Goal: Task Accomplishment & Management: Complete application form

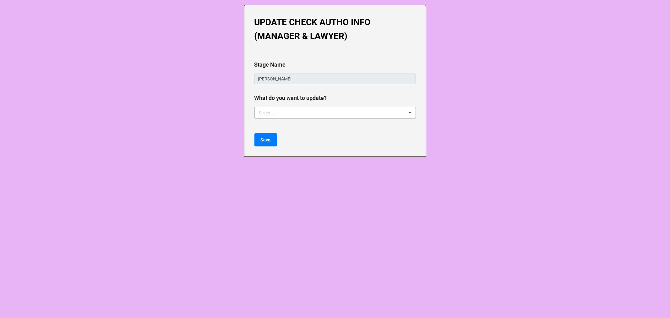
click at [301, 114] on div "Select ... Manager Update Lawyer Update" at bounding box center [334, 113] width 161 height 12
click at [293, 124] on div "Manager Update" at bounding box center [335, 124] width 161 height 12
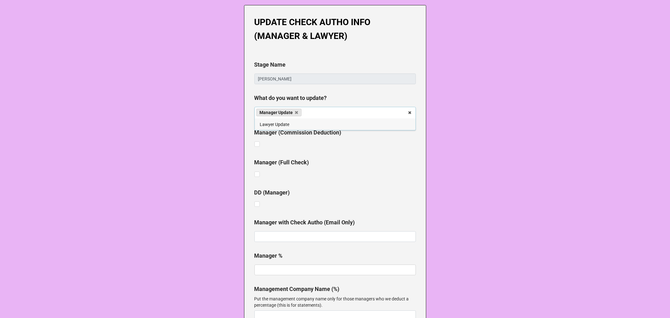
click at [322, 160] on b "Manager (Full Check)" at bounding box center [334, 163] width 161 height 11
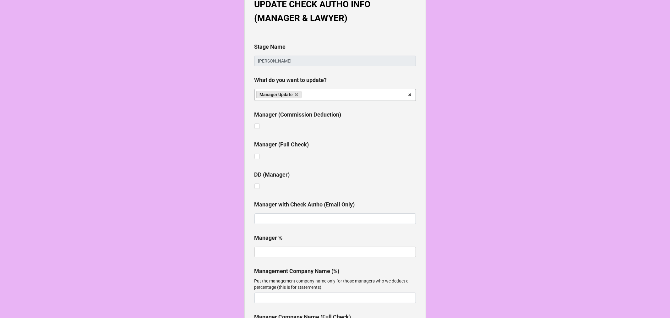
scroll to position [35, 0]
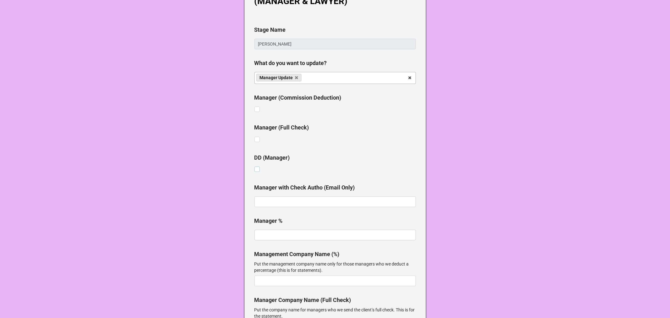
click at [255, 166] on label at bounding box center [256, 166] width 5 height 0
checkbox input "true"
click at [254, 106] on label at bounding box center [256, 106] width 5 height 0
checkbox input "true"
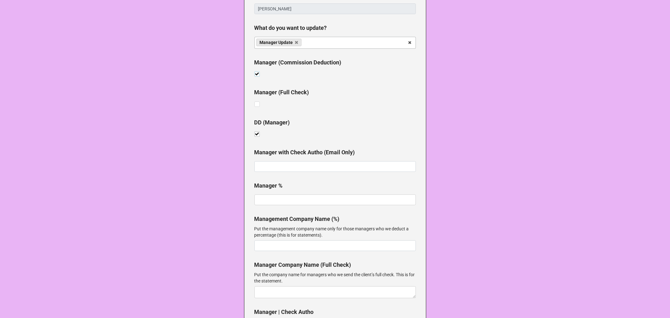
scroll to position [139, 0]
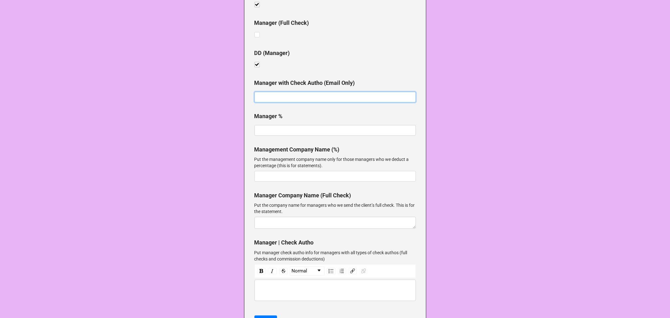
click at [295, 98] on input at bounding box center [334, 97] width 161 height 11
click at [290, 128] on input "text" at bounding box center [334, 130] width 161 height 11
click at [284, 100] on input at bounding box center [334, 97] width 161 height 11
paste input "Mandy Del Rio <mandy@citizenskull.com>"
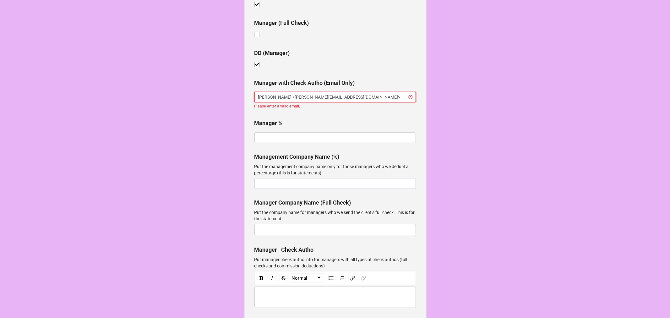
drag, startPoint x: 287, startPoint y: 94, endPoint x: 131, endPoint y: 95, distance: 156.7
click at [133, 95] on div "UPDATE CHECK AUTHO INFO (MANAGER & LAWYER) Stage Name Amia Marisa What do you w…" at bounding box center [335, 108] width 670 height 495
click at [319, 93] on input "mandy@citizenskull.com>" at bounding box center [334, 97] width 161 height 11
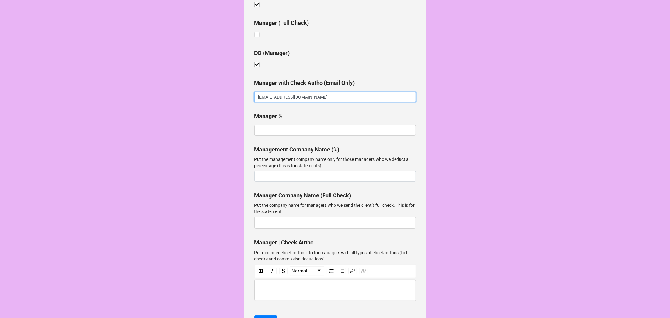
type input "mandy@citizenskull.com"
click at [323, 130] on input "text" at bounding box center [334, 130] width 161 height 11
type input "10%"
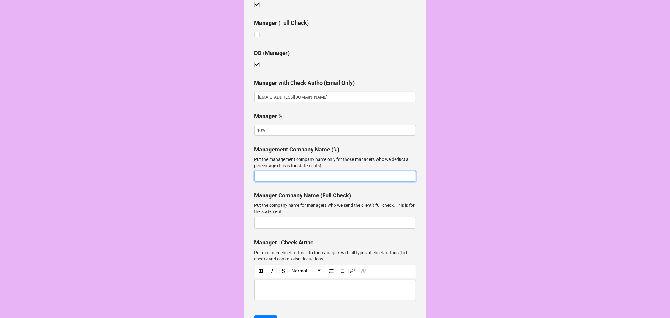
click at [317, 174] on input at bounding box center [334, 176] width 161 height 11
click at [292, 173] on input at bounding box center [334, 176] width 161 height 11
paste input "Citizen Skull Productions"
type input "Citizen Skull Productions"
click at [288, 287] on div "rdw-editor" at bounding box center [334, 290] width 155 height 7
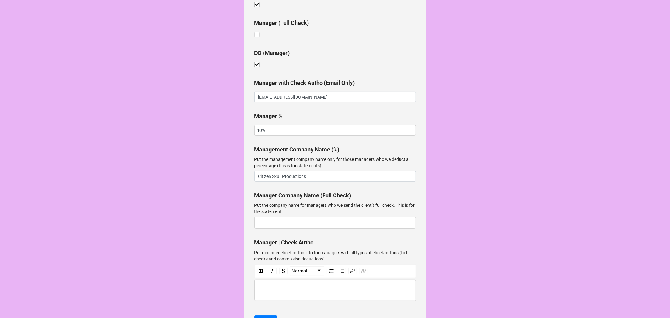
paste div "rdw-editor"
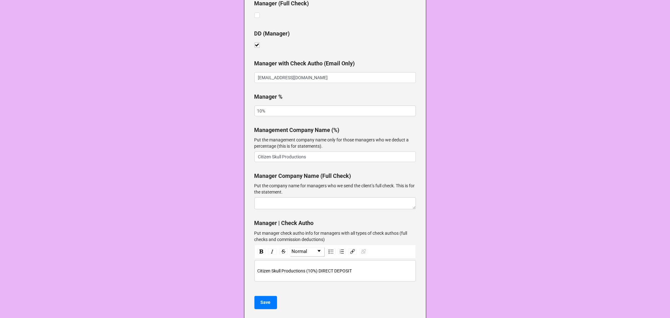
scroll to position [170, 0]
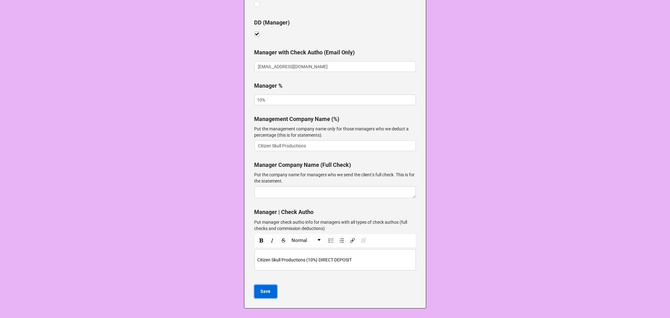
click at [265, 292] on b "Save" at bounding box center [266, 291] width 10 height 7
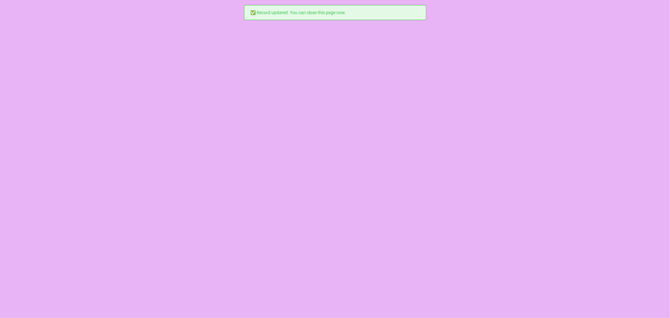
scroll to position [0, 0]
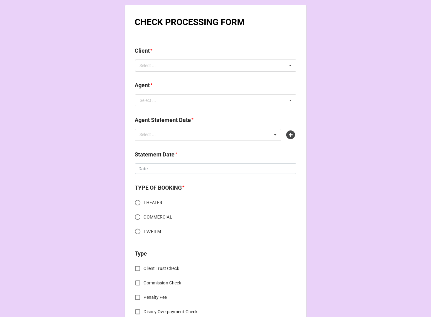
click at [165, 65] on div "Select ... No results found." at bounding box center [215, 66] width 161 height 12
type input "brandon"
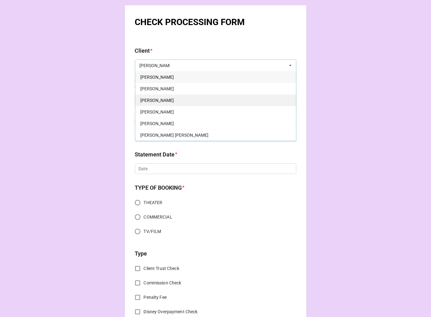
click at [174, 102] on div "Brandon Gille" at bounding box center [215, 101] width 161 height 12
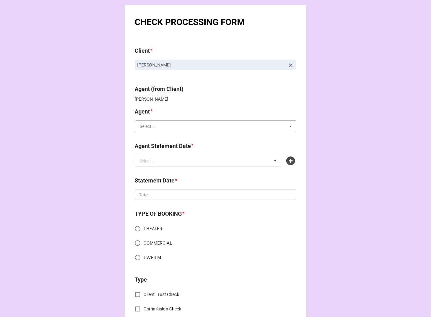
click at [176, 128] on input "text" at bounding box center [216, 126] width 161 height 11
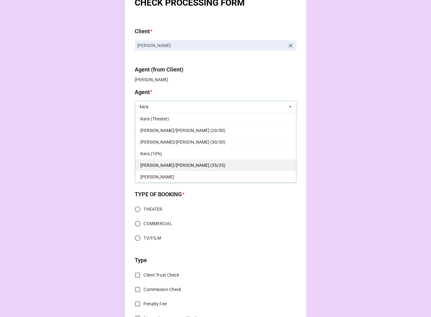
scroll to position [35, 0]
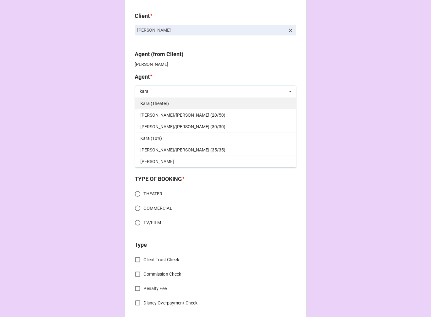
type input "kara"
click at [154, 102] on span "Kara (Theater)" at bounding box center [154, 103] width 29 height 5
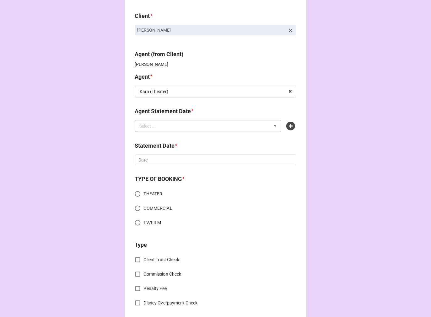
click at [164, 126] on div "Select ... No results found." at bounding box center [208, 126] width 147 height 12
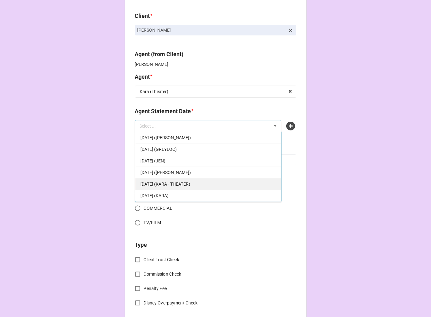
click at [190, 183] on span "[DATE] (KARA - THEATER)" at bounding box center [165, 184] width 50 height 5
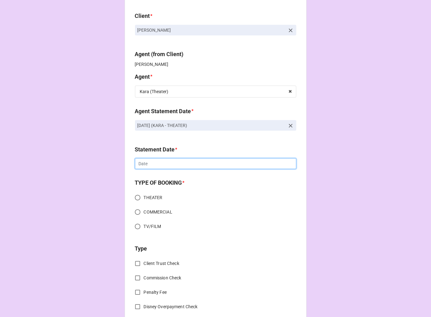
click at [172, 164] on input "text" at bounding box center [215, 164] width 161 height 11
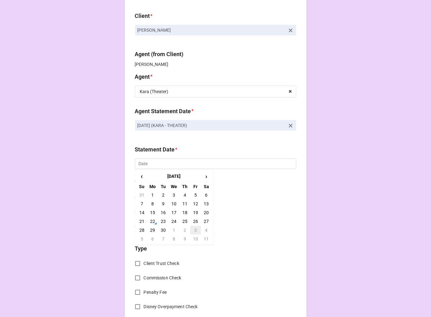
click at [195, 228] on td "3" at bounding box center [195, 230] width 11 height 9
type input "[DATE]"
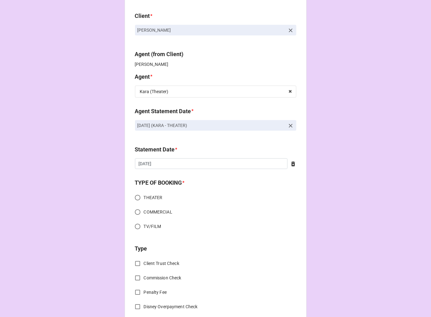
click at [134, 196] on input "THEATER" at bounding box center [138, 198] width 12 height 12
radio input "true"
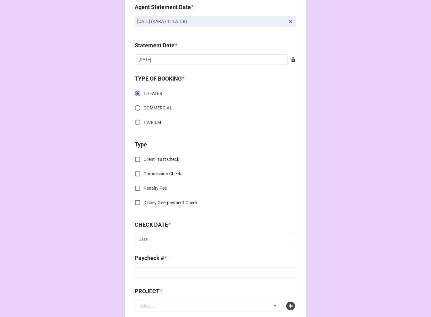
scroll to position [139, 0]
click at [134, 172] on input "Commission Check" at bounding box center [138, 174] width 12 height 12
checkbox input "true"
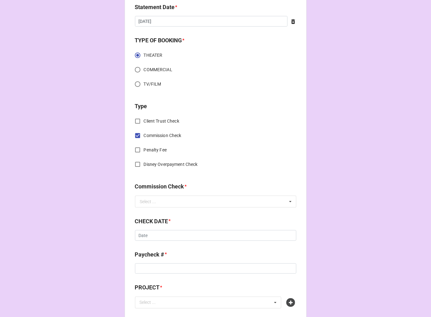
scroll to position [244, 0]
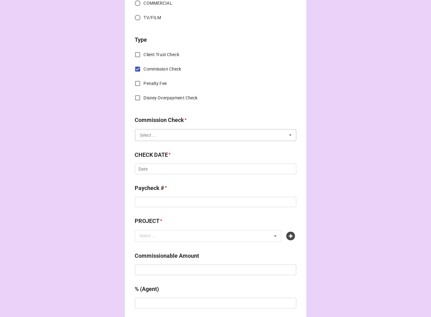
click at [148, 138] on input "text" at bounding box center [216, 135] width 161 height 11
click at [146, 145] on span "FSE (Client)" at bounding box center [151, 146] width 23 height 5
click at [165, 172] on input "text" at bounding box center [215, 169] width 161 height 11
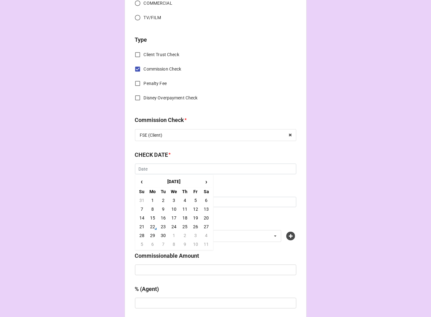
drag, startPoint x: 151, startPoint y: 227, endPoint x: 154, endPoint y: 217, distance: 10.6
click at [151, 227] on td "22" at bounding box center [152, 227] width 11 height 9
type input "[DATE]"
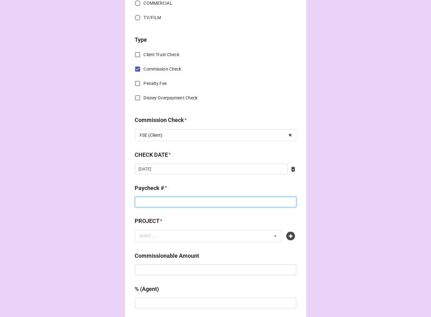
click at [156, 202] on input at bounding box center [215, 202] width 161 height 11
type input "ZELLE"
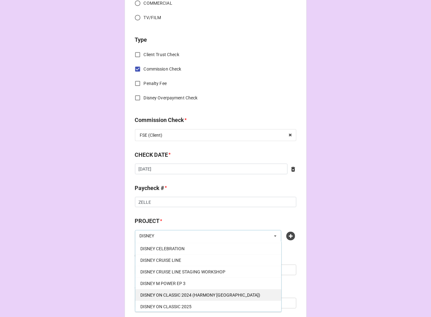
scroll to position [70, 0]
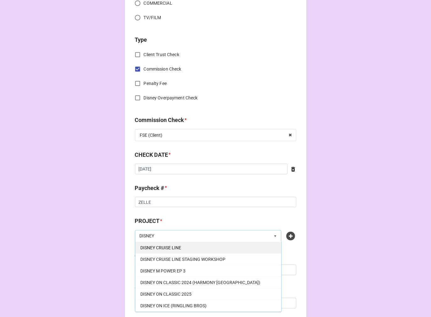
type input "DISNEY"
click at [176, 248] on span "DISNEY CRUISE LINE" at bounding box center [160, 248] width 41 height 5
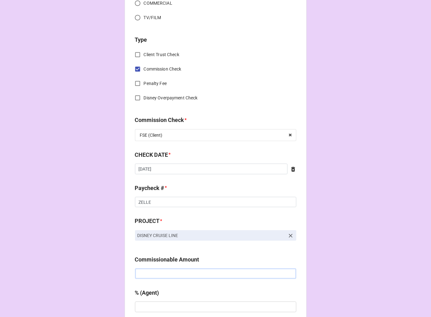
click at [207, 275] on input "text" at bounding box center [215, 274] width 161 height 11
click at [160, 275] on input "text" at bounding box center [215, 274] width 161 height 11
paste input "$3,857.14"
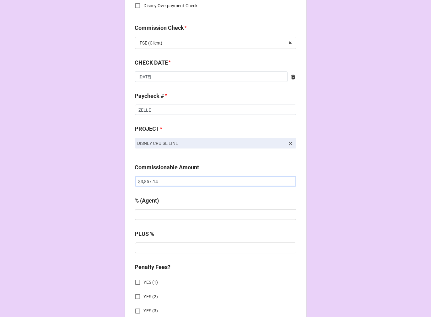
scroll to position [349, 0]
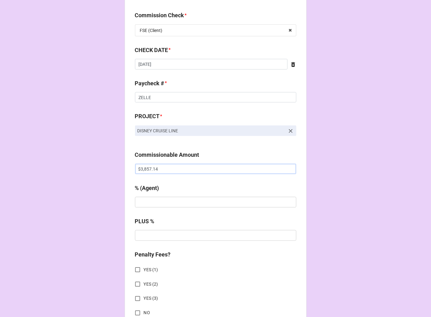
type input "$3,857.14"
click at [185, 202] on input "text" at bounding box center [215, 202] width 161 height 11
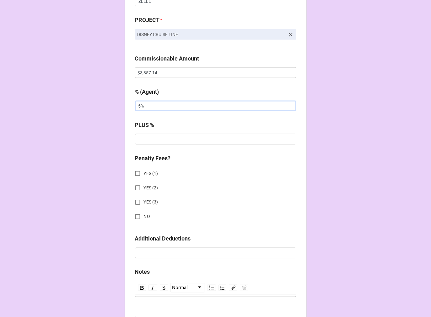
scroll to position [453, 0]
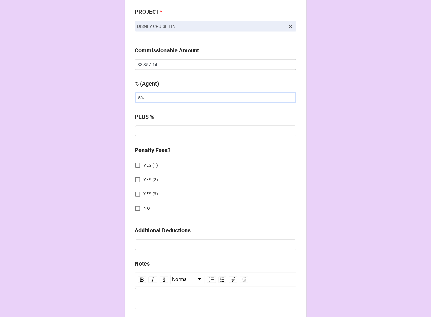
type input "5%"
click at [135, 210] on input "NO" at bounding box center [138, 209] width 12 height 12
checkbox input "true"
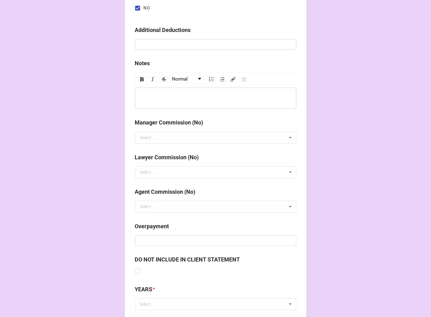
scroll to position [696, 0]
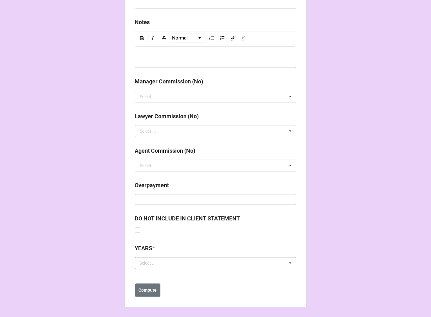
click at [168, 268] on div "Select ... No results found." at bounding box center [215, 263] width 161 height 12
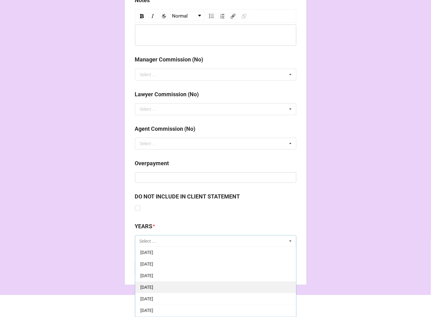
scroll to position [70, 0]
click at [164, 284] on div "[DATE]" at bounding box center [215, 288] width 161 height 12
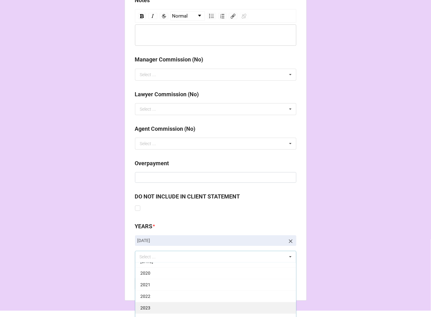
scroll to position [139, 0]
click at [169, 314] on div "2025" at bounding box center [215, 316] width 161 height 12
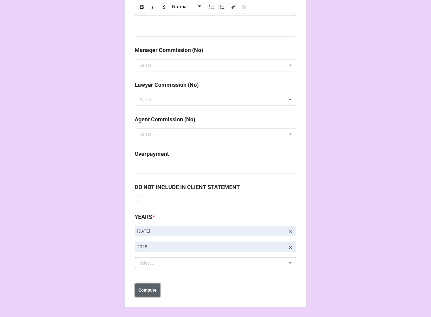
click at [144, 291] on b "Compute" at bounding box center [147, 290] width 18 height 7
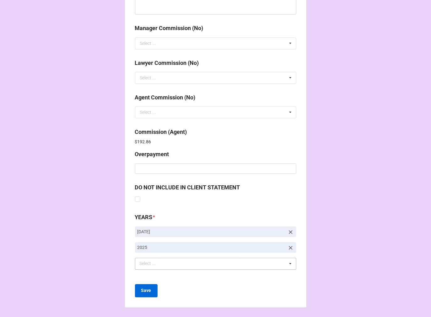
scroll to position [749, 0]
click at [147, 293] on b "Save" at bounding box center [146, 290] width 10 height 7
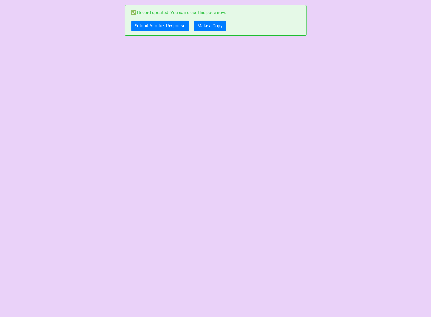
scroll to position [0, 0]
drag, startPoint x: 217, startPoint y: 24, endPoint x: 222, endPoint y: 27, distance: 5.5
click at [217, 24] on link "Make a Copy" at bounding box center [210, 26] width 32 height 11
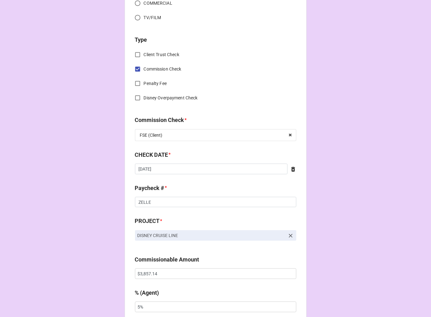
scroll to position [349, 0]
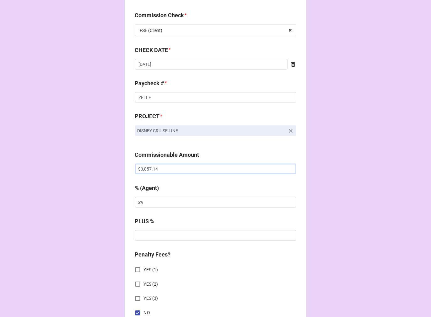
drag, startPoint x: 166, startPoint y: 169, endPoint x: 105, endPoint y: 164, distance: 61.4
click at [108, 165] on div "CHECK PROCESSING FORM Client * Brandon Gille Agent (from Client) Kara Agent * K…" at bounding box center [215, 173] width 431 height 1044
paste input "314.29"
type input "$3,314.29"
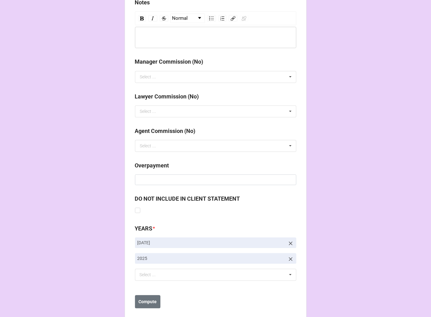
scroll to position [727, 0]
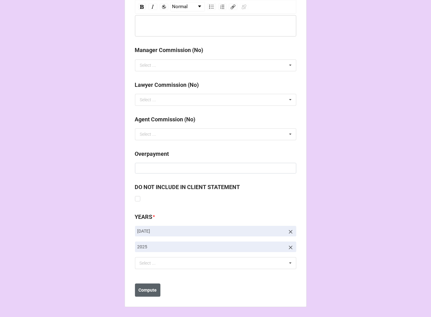
type input "10%"
click at [143, 285] on button "Compute" at bounding box center [147, 290] width 25 height 13
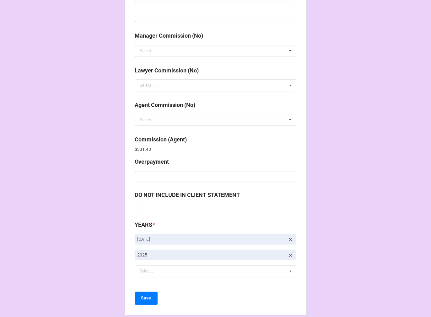
scroll to position [749, 0]
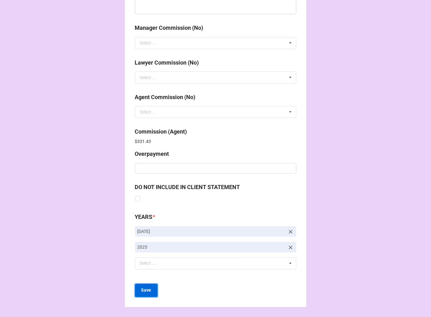
click at [141, 293] on b "Save" at bounding box center [146, 290] width 10 height 7
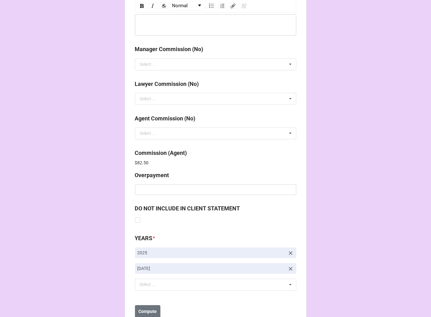
scroll to position [749, 0]
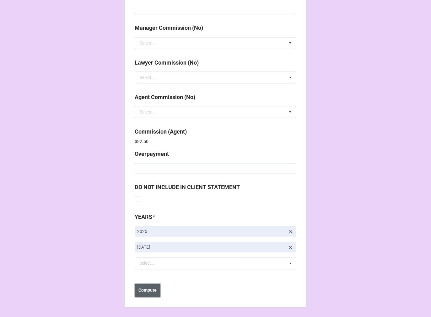
click at [143, 293] on b "Compute" at bounding box center [147, 290] width 18 height 7
click at [143, 293] on b "Save" at bounding box center [146, 290] width 10 height 7
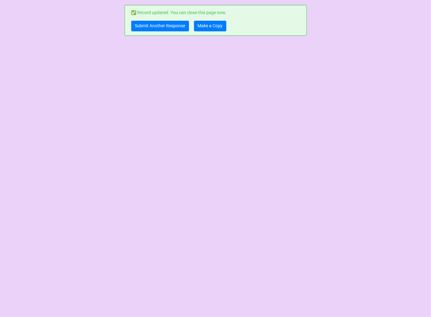
scroll to position [0, 0]
click at [213, 26] on link "Make a Copy" at bounding box center [210, 26] width 32 height 11
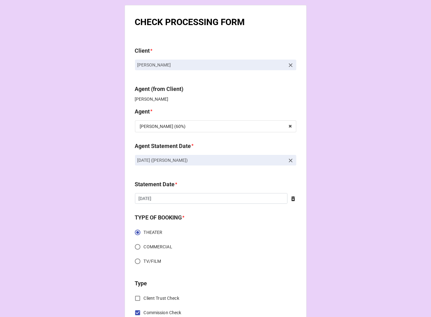
click at [289, 162] on icon at bounding box center [291, 161] width 6 height 6
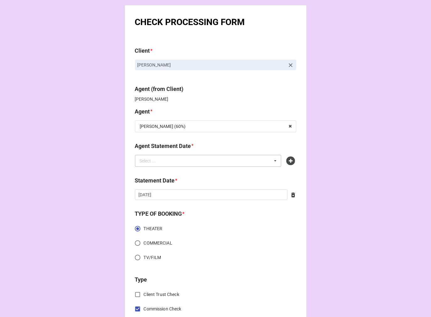
click at [225, 160] on div "Select ... No results found." at bounding box center [208, 161] width 147 height 12
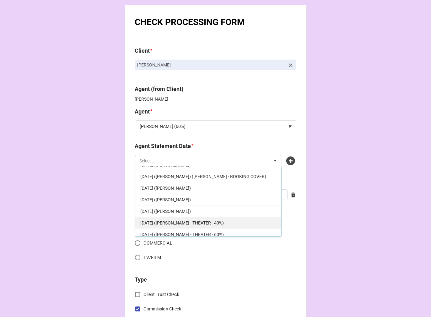
scroll to position [139, 0]
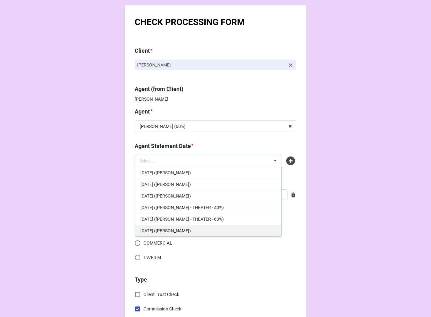
click at [186, 231] on span "OCTOBER 3, 2025 (TIERA)" at bounding box center [165, 231] width 51 height 5
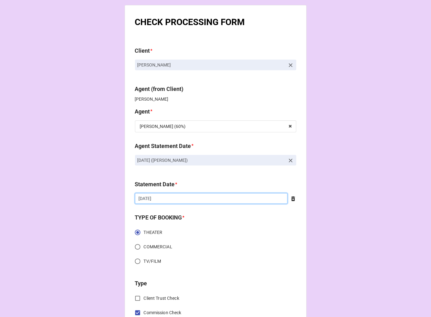
click at [169, 198] on input "9/19/2025" at bounding box center [211, 198] width 153 height 11
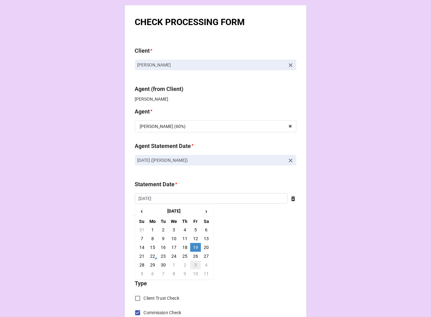
click at [193, 266] on td "3" at bounding box center [195, 265] width 11 height 9
type input "[DATE]"
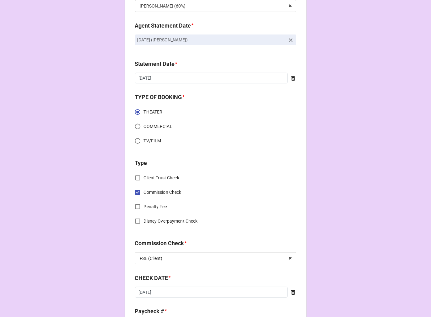
scroll to position [174, 0]
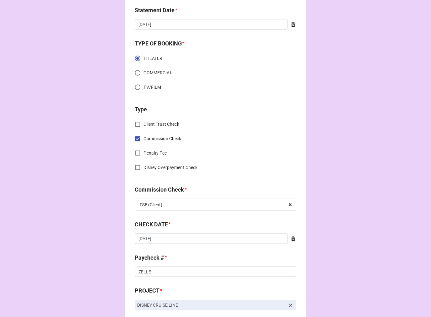
click at [292, 239] on icon at bounding box center [293, 239] width 6 height 6
click at [151, 236] on input "text" at bounding box center [215, 239] width 161 height 11
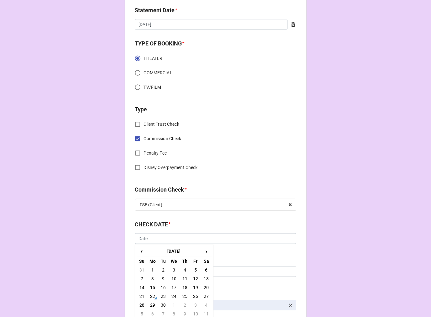
click at [149, 298] on td "22" at bounding box center [152, 296] width 11 height 9
type input "[DATE]"
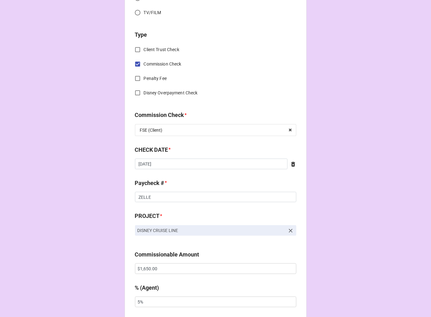
scroll to position [279, 0]
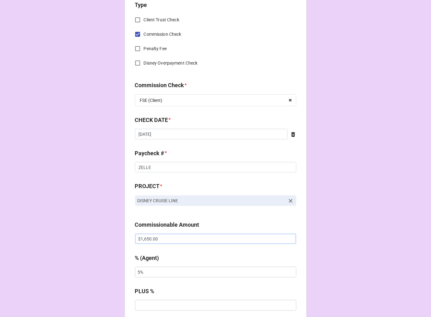
drag, startPoint x: 165, startPoint y: 238, endPoint x: 88, endPoint y: 213, distance: 80.9
click at [88, 213] on div "CHECK PROCESSING FORM Client * Shahil Patel Agent (from Client) Tiera Agent * T…" at bounding box center [215, 243] width 431 height 1044
paste input "2,210.47"
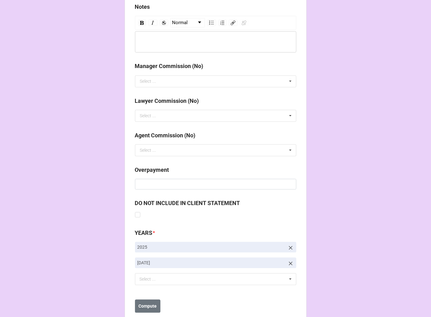
scroll to position [727, 0]
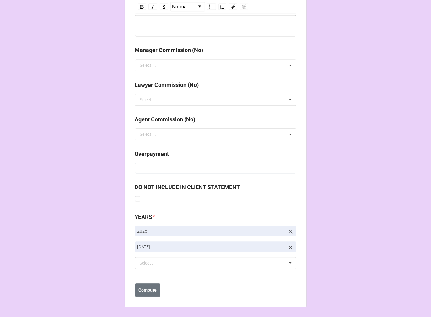
type input "$2,210.47"
click at [289, 247] on icon at bounding box center [291, 248] width 4 height 4
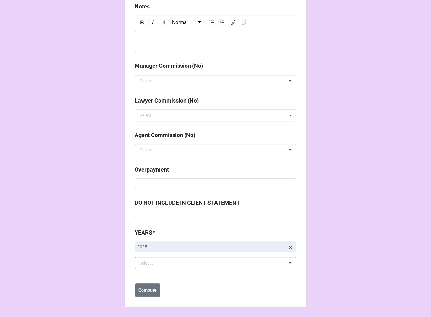
click at [203, 259] on div "Select ... No results found." at bounding box center [215, 263] width 161 height 12
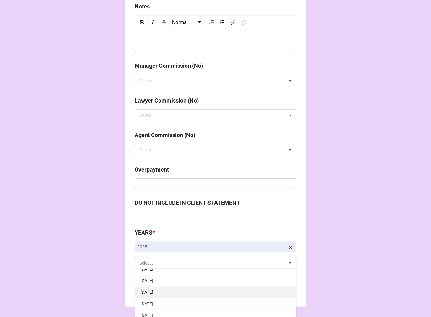
scroll to position [70, 0]
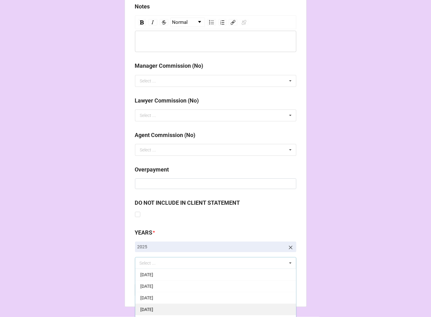
click at [153, 310] on span "[DATE]" at bounding box center [146, 309] width 13 height 5
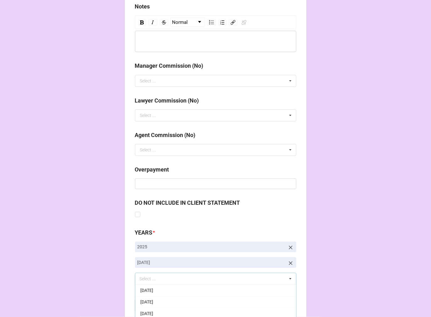
click at [138, 304] on b "Compute" at bounding box center [147, 306] width 18 height 7
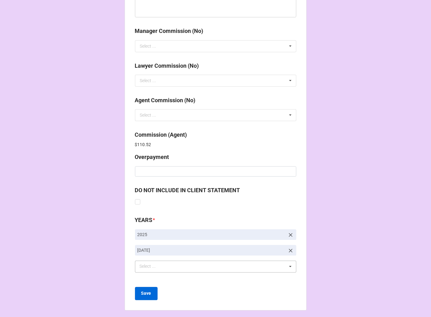
scroll to position [749, 0]
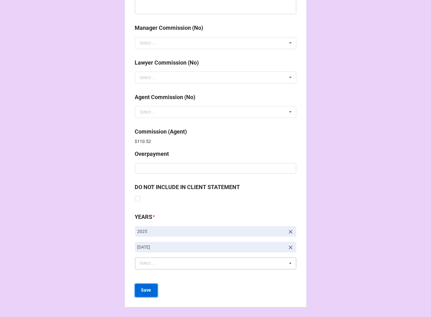
click at [145, 291] on b "Save" at bounding box center [146, 290] width 10 height 7
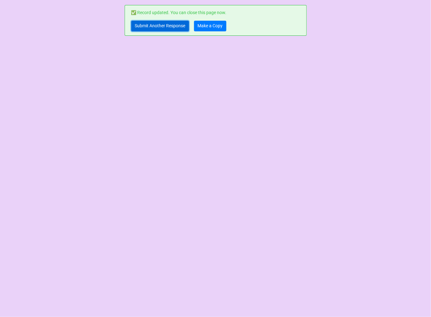
click at [159, 25] on link "Submit Another Response" at bounding box center [160, 26] width 58 height 11
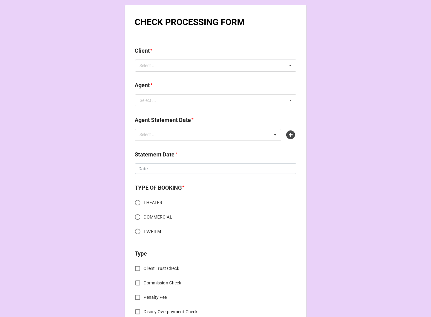
click at [155, 70] on div "Select ... No results found." at bounding box center [215, 66] width 161 height 12
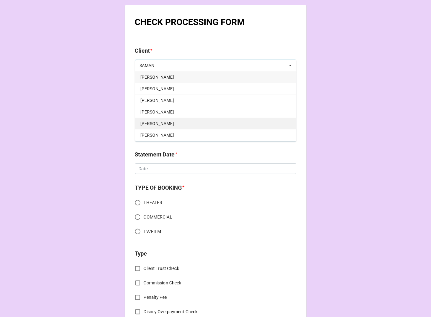
type input "SAMAN"
click at [164, 123] on span "[PERSON_NAME]" at bounding box center [157, 123] width 34 height 5
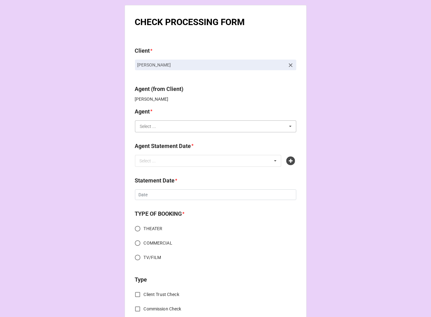
click at [193, 130] on input "text" at bounding box center [216, 126] width 161 height 11
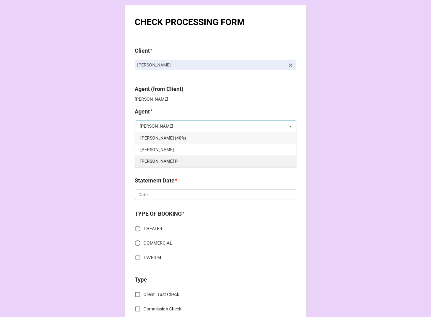
type input "[PERSON_NAME]"
click at [184, 162] on div "[PERSON_NAME] P" at bounding box center [215, 161] width 161 height 12
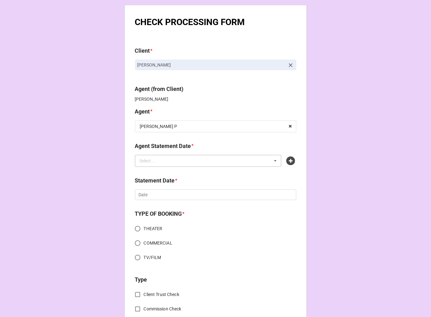
click at [184, 162] on div "Select ... No results found." at bounding box center [208, 161] width 147 height 12
type input "[PERSON_NAME]"
click at [182, 173] on span "[DATE] ([PERSON_NAME])" at bounding box center [165, 172] width 51 height 5
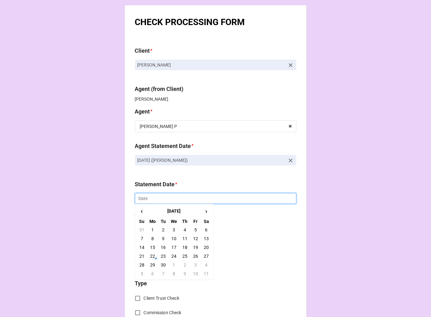
click at [159, 197] on input "text" at bounding box center [215, 198] width 161 height 11
click at [195, 264] on td "3" at bounding box center [195, 265] width 11 height 9
type input "[DATE]"
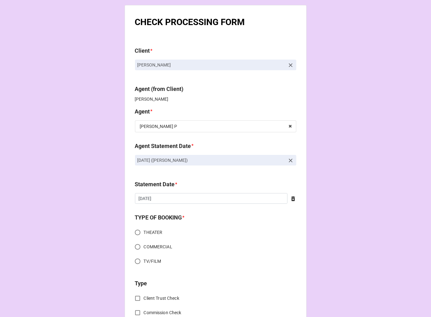
click at [132, 231] on input "THEATER" at bounding box center [138, 233] width 12 height 12
radio input "true"
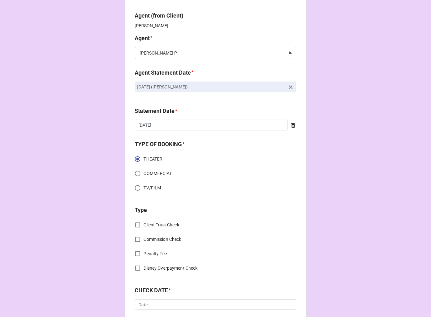
scroll to position [174, 0]
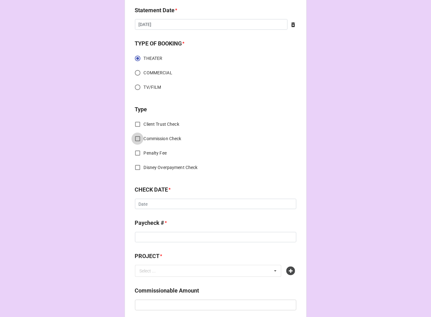
click at [138, 140] on input "Commission Check" at bounding box center [138, 139] width 12 height 12
checkbox input "true"
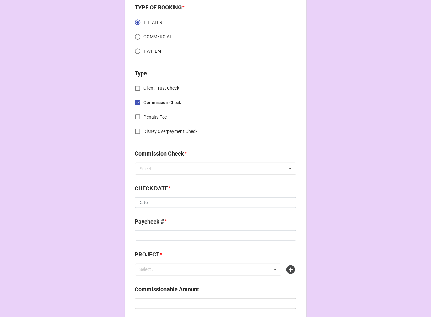
scroll to position [244, 0]
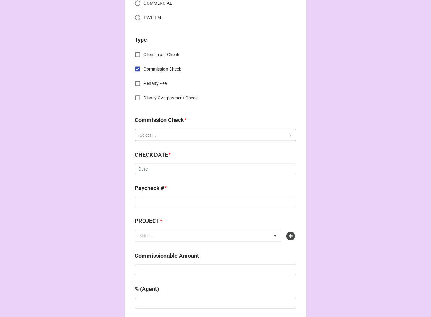
click at [161, 135] on input "text" at bounding box center [216, 135] width 161 height 11
click at [159, 144] on span "FSE (Client)" at bounding box center [151, 146] width 23 height 5
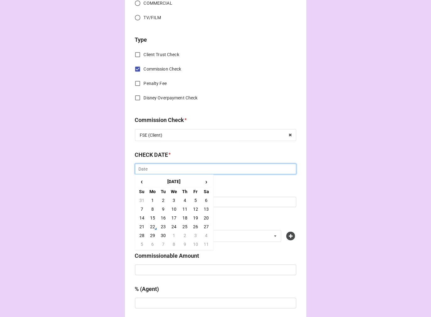
click at [158, 170] on input "text" at bounding box center [215, 169] width 161 height 11
drag, startPoint x: 150, startPoint y: 227, endPoint x: 150, endPoint y: 197, distance: 30.1
click at [149, 227] on td "22" at bounding box center [152, 227] width 11 height 9
type input "[DATE]"
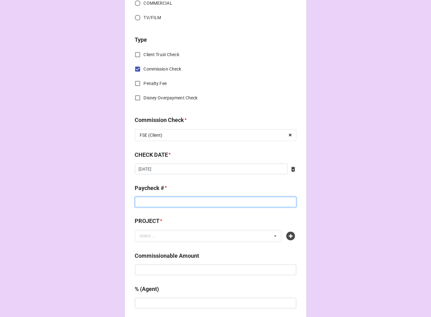
click at [149, 197] on input at bounding box center [215, 202] width 161 height 11
type input "ZELLE"
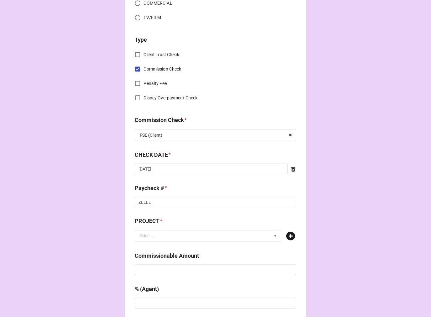
click at [290, 236] on icon at bounding box center [290, 236] width 9 height 9
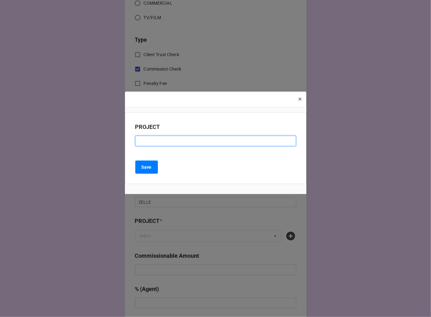
click at [175, 142] on input at bounding box center [215, 141] width 161 height 11
paste input "THE VAMPIRE OF [GEOGRAPHIC_DATA]"
type input "THE VAMPIRE OF [GEOGRAPHIC_DATA]"
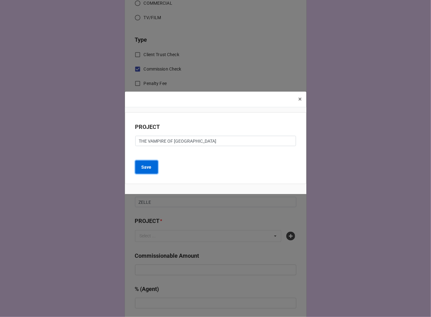
click at [151, 171] on button "Save" at bounding box center [146, 167] width 23 height 13
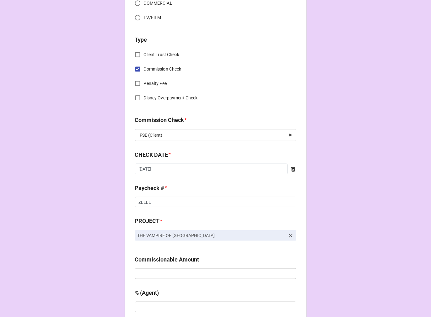
click at [164, 266] on b "Commissionable Amount" at bounding box center [215, 261] width 161 height 11
click at [160, 273] on input "text" at bounding box center [215, 274] width 161 height 11
type input "$400.00"
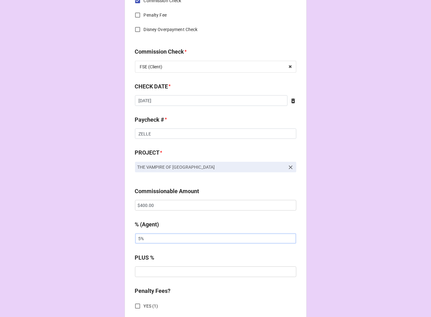
scroll to position [453, 0]
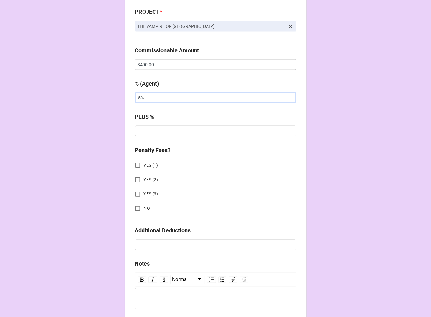
type input "5%"
click at [140, 209] on input "NO" at bounding box center [138, 209] width 12 height 12
checkbox input "true"
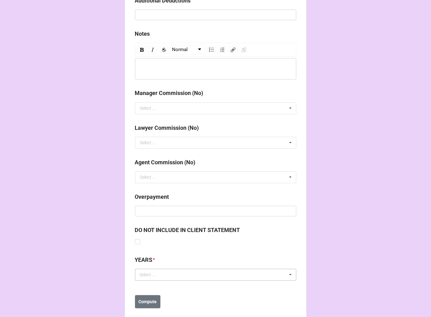
scroll to position [696, 0]
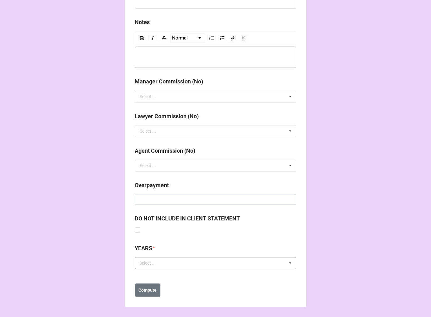
click at [170, 265] on div "Select ... No results found." at bounding box center [215, 263] width 161 height 12
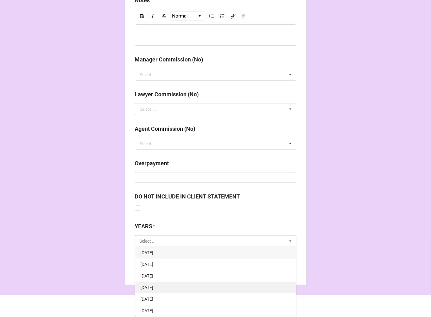
scroll to position [70, 0]
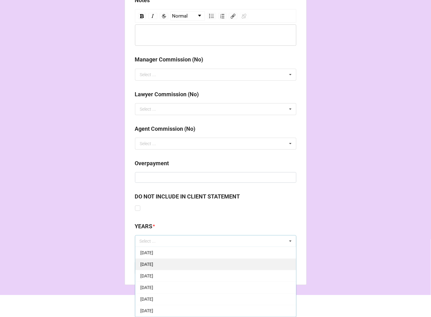
click at [174, 284] on div "[DATE]" at bounding box center [215, 288] width 161 height 12
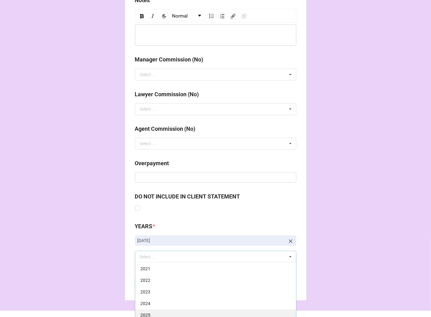
click at [177, 312] on div "2025" at bounding box center [215, 316] width 161 height 12
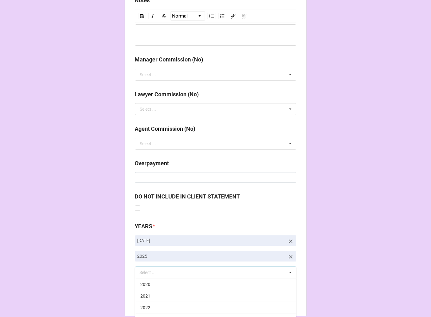
click at [138, 301] on b "Compute" at bounding box center [147, 300] width 18 height 7
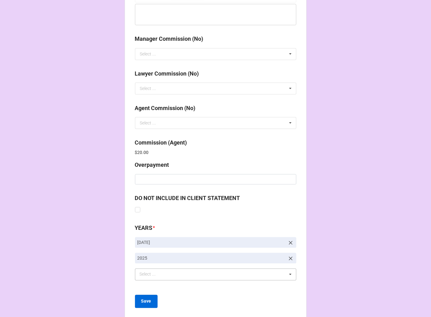
scroll to position [749, 0]
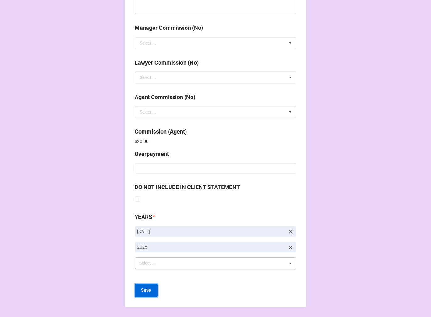
click at [139, 291] on button "Save" at bounding box center [146, 290] width 23 height 13
